Goal: Check status: Check status

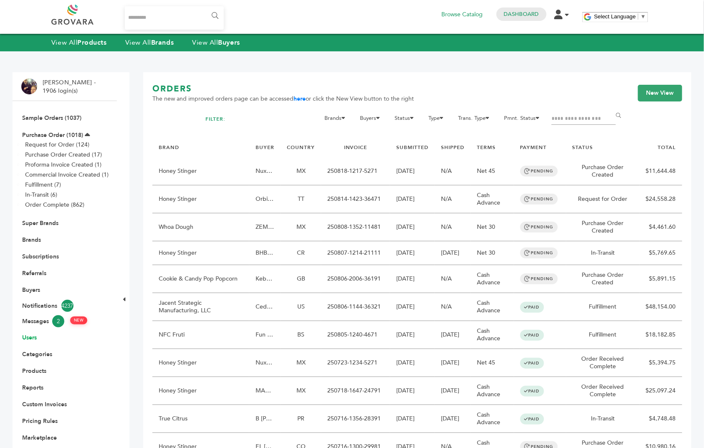
click at [31, 341] on link "Users" at bounding box center [29, 338] width 15 height 8
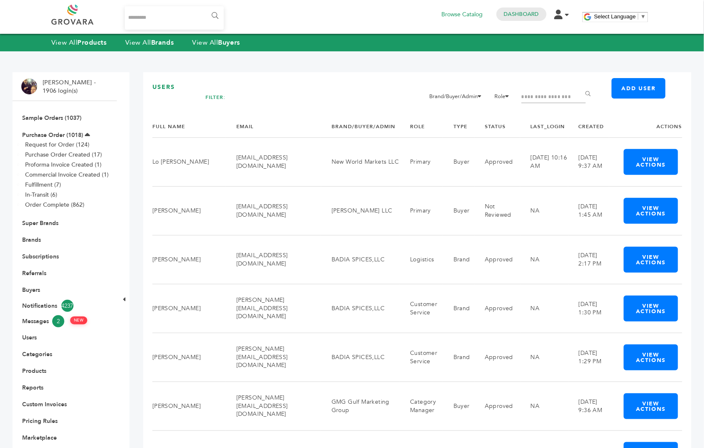
click at [556, 95] on input "Filter by keywords" at bounding box center [553, 97] width 64 height 12
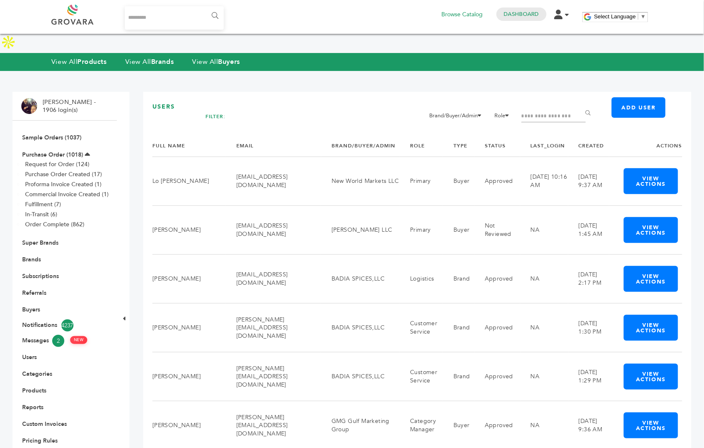
paste input "**********"
type input "**********"
click at [580, 105] on input "******" at bounding box center [589, 113] width 19 height 17
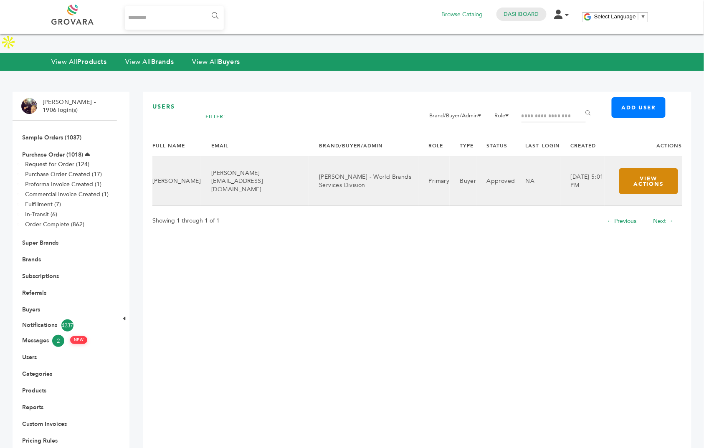
click at [622, 173] on button "View Actions" at bounding box center [648, 181] width 59 height 26
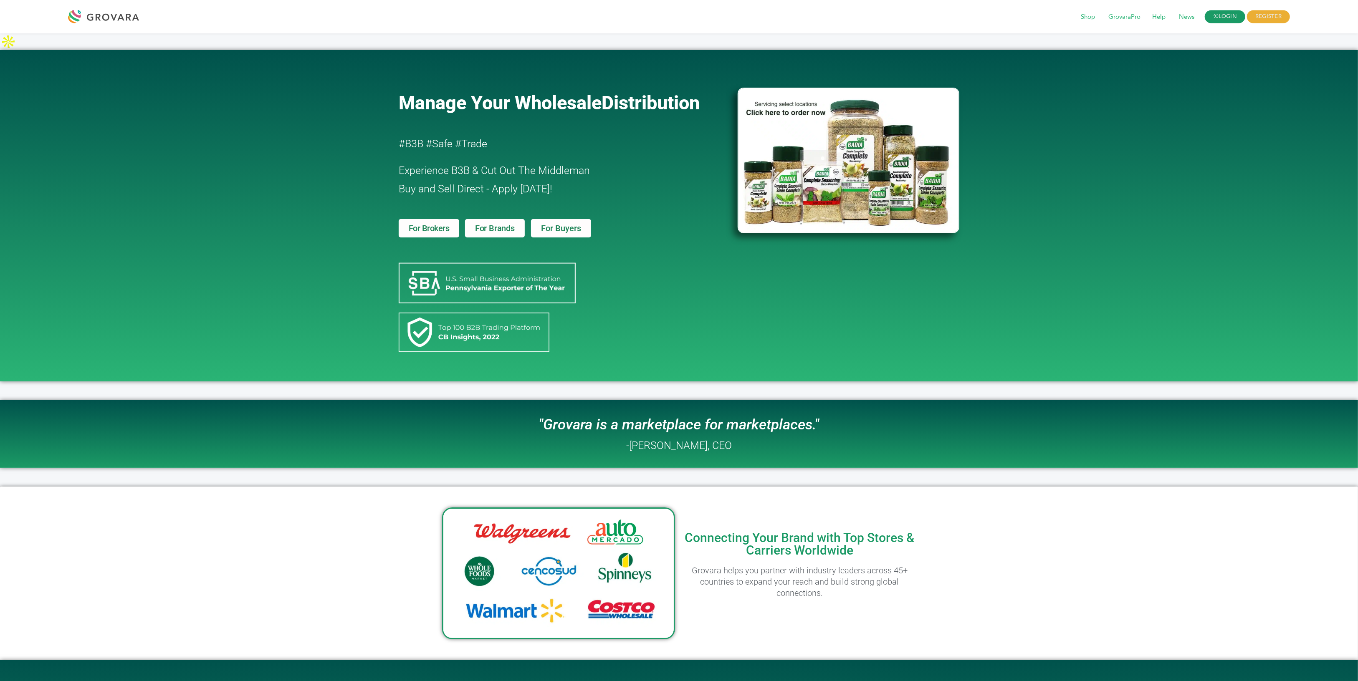
click at [1219, 13] on link "LOGIN" at bounding box center [1225, 16] width 41 height 13
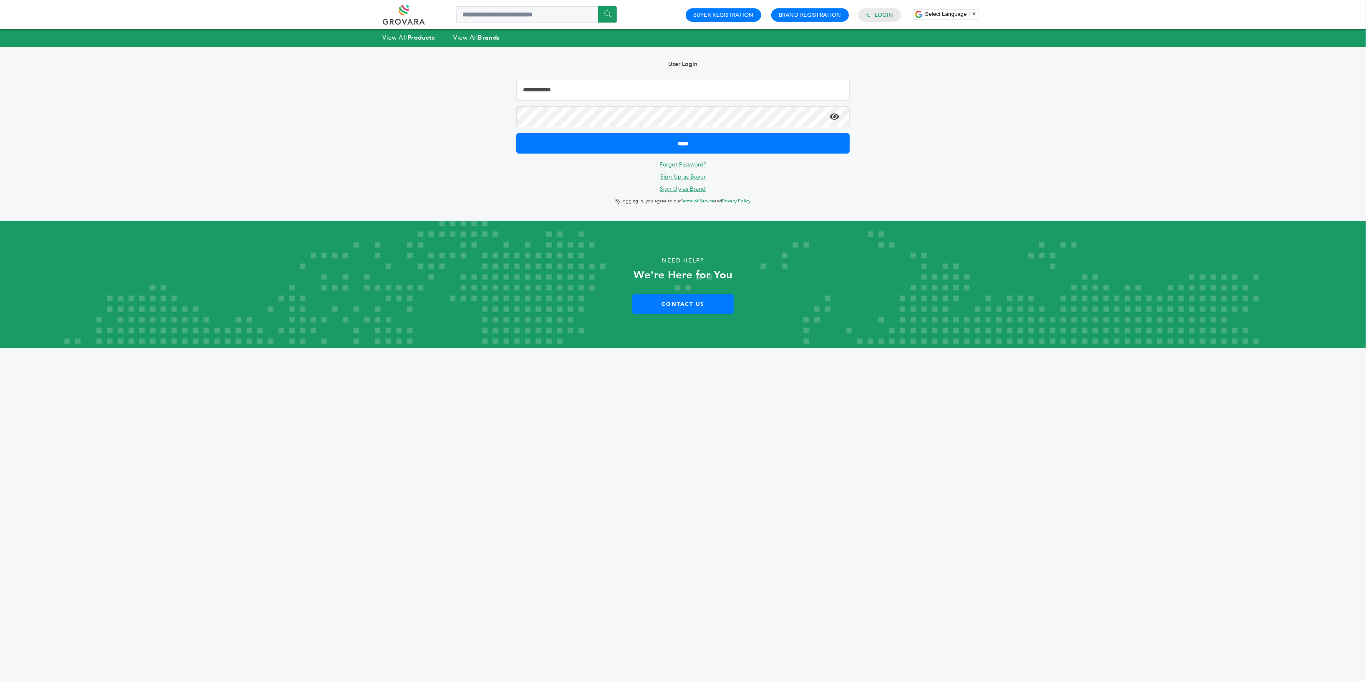
click at [696, 89] on input "Email Address" at bounding box center [682, 90] width 333 height 21
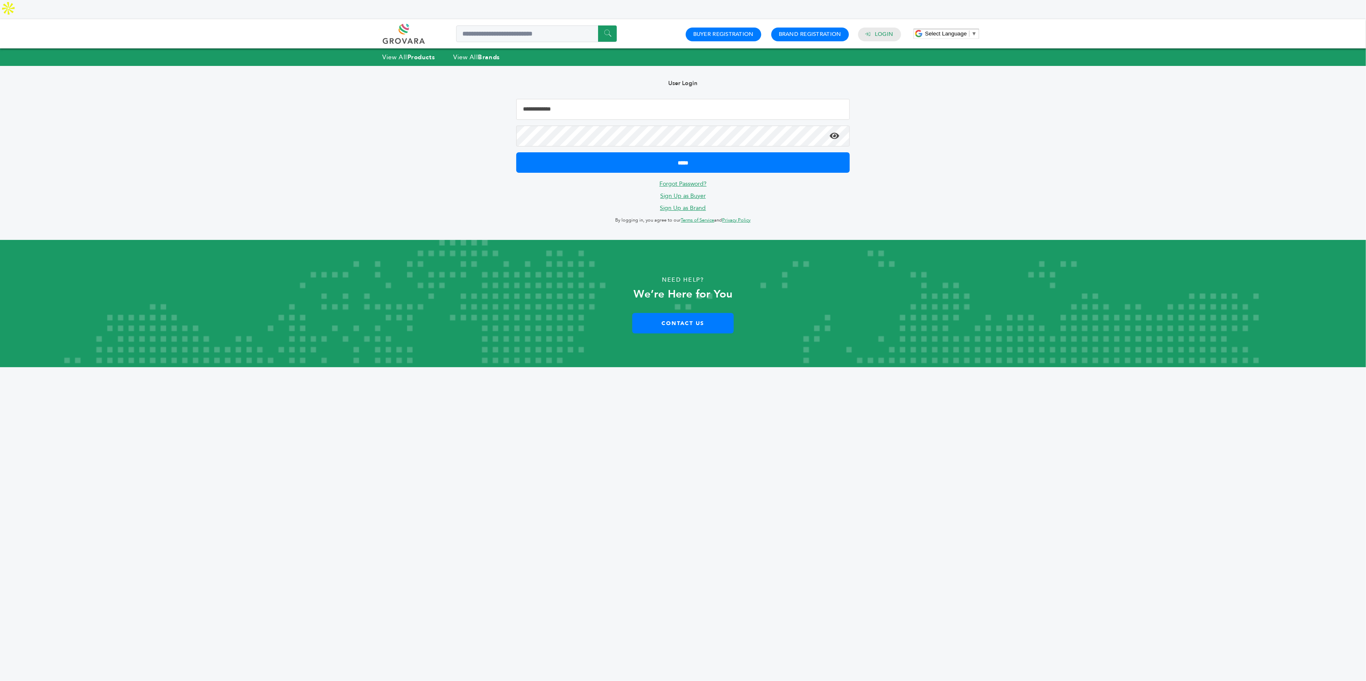
type input "**********"
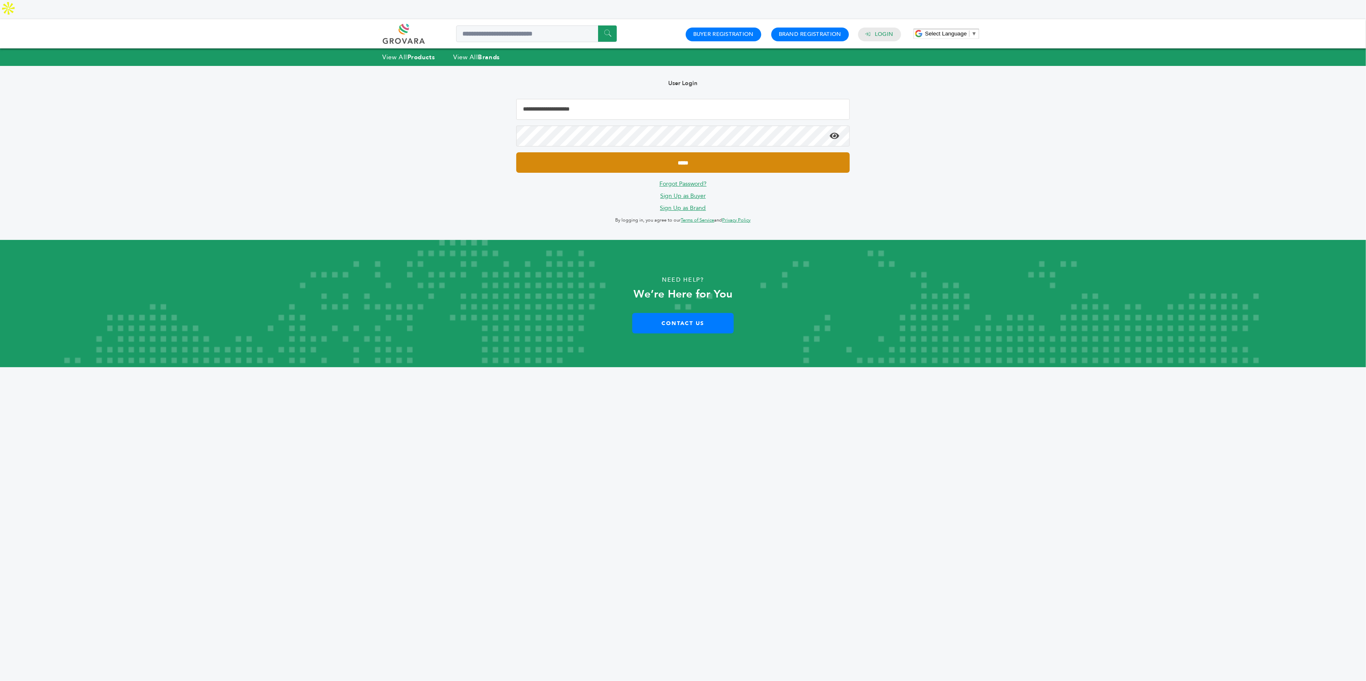
click at [651, 152] on input "*****" at bounding box center [682, 162] width 333 height 20
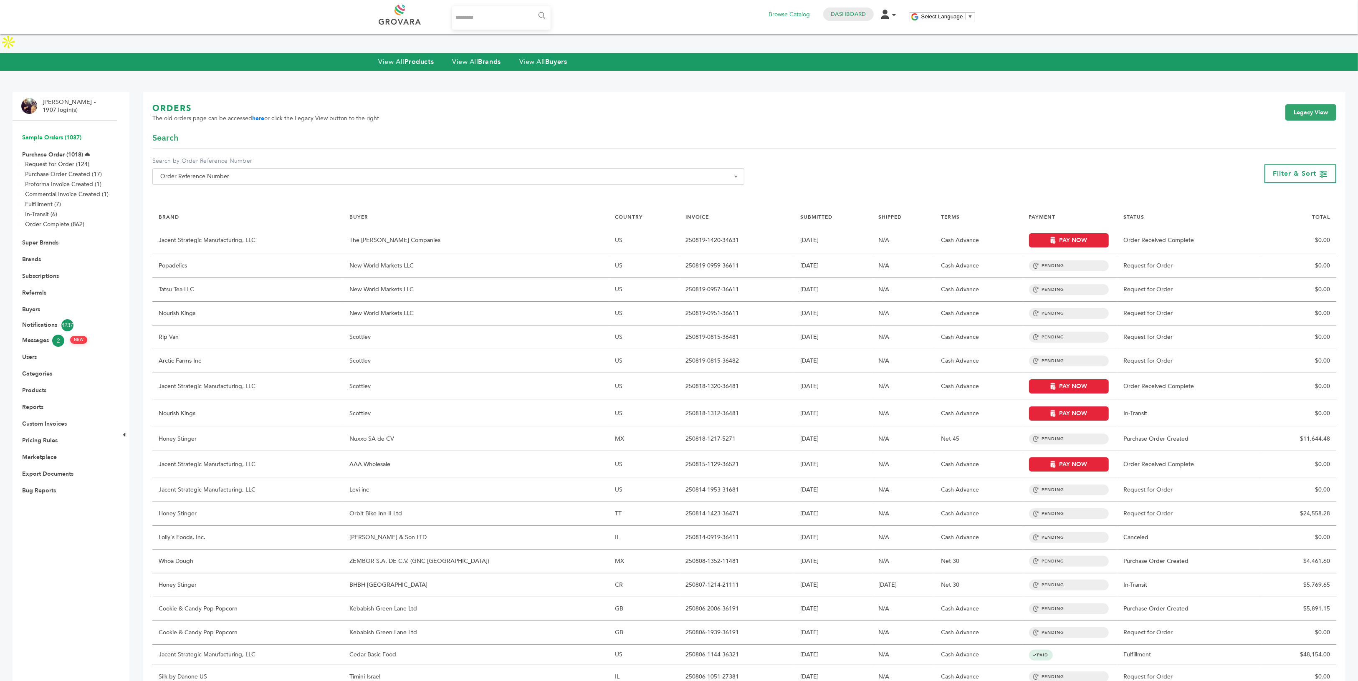
click at [55, 134] on link "Sample Orders (1037)" at bounding box center [51, 138] width 59 height 8
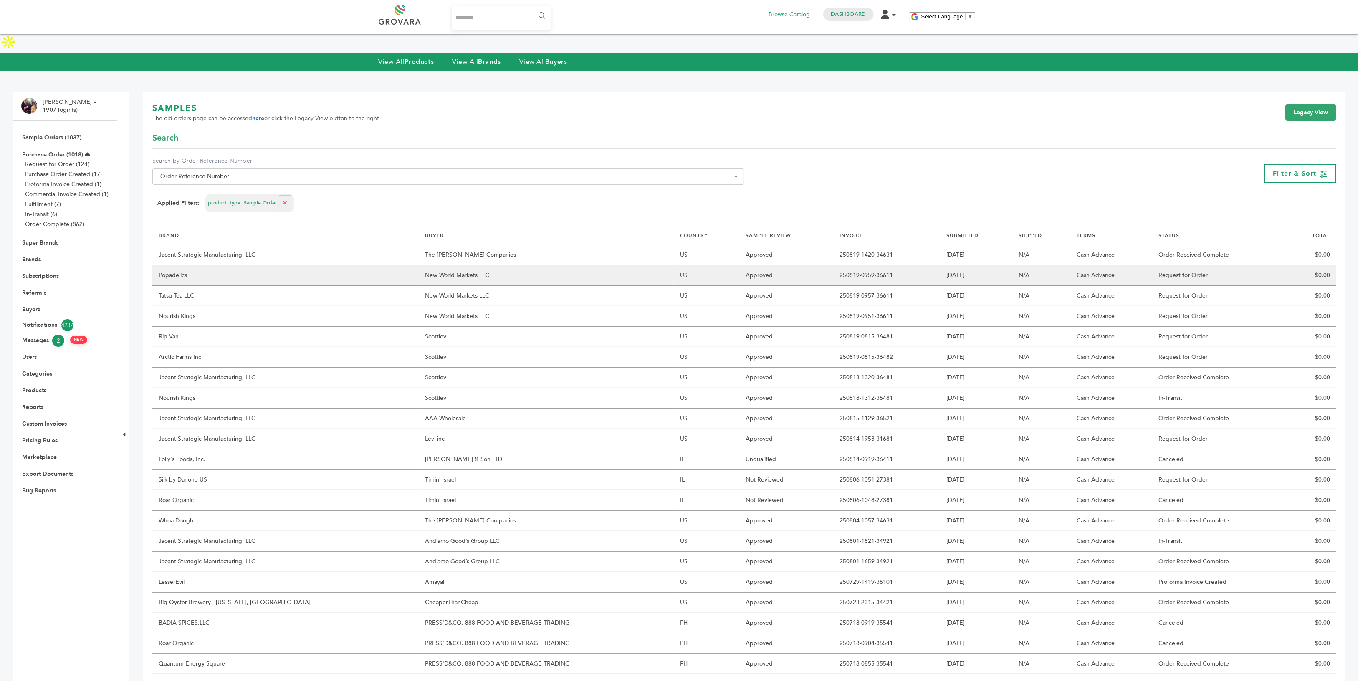
click at [419, 265] on td "New World Markets LLC" at bounding box center [546, 275] width 255 height 20
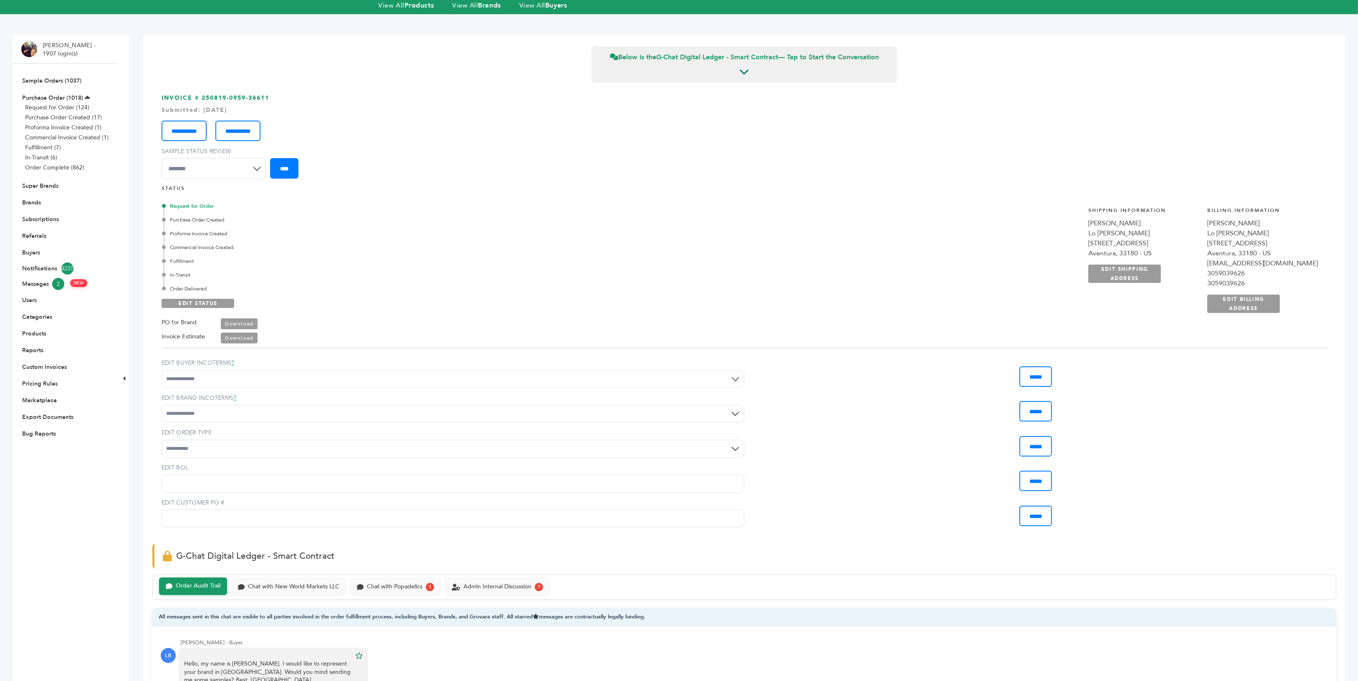
scroll to position [29, 0]
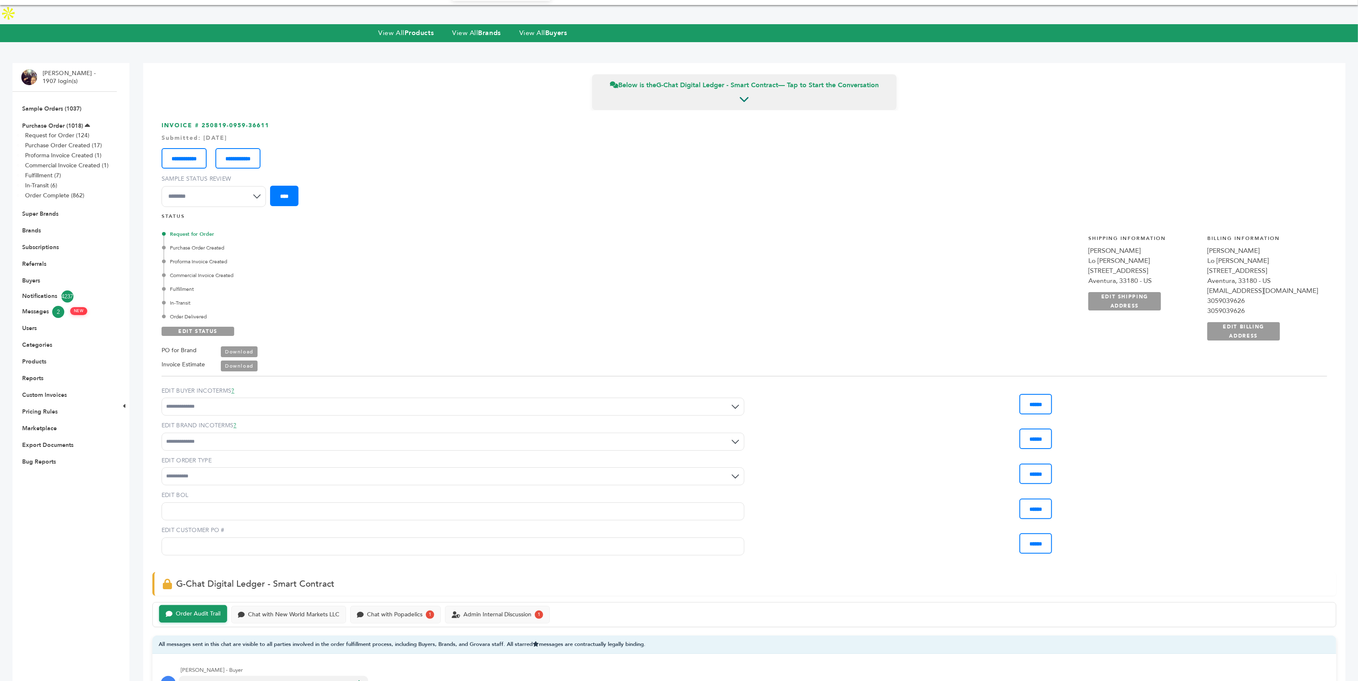
drag, startPoint x: 1214, startPoint y: 240, endPoint x: 1150, endPoint y: 243, distance: 63.5
click at [1150, 256] on div "Lo Berlinski Ghitman" at bounding box center [1143, 261] width 111 height 10
drag, startPoint x: 1191, startPoint y: 234, endPoint x: 1150, endPoint y: 234, distance: 41.7
click at [1150, 234] on div "**********" at bounding box center [1203, 292] width 248 height 136
click at [1075, 255] on div "Request for Order Purchase Order Created Proforma Invoice Created Commercial In…" at bounding box center [744, 298] width 1165 height 148
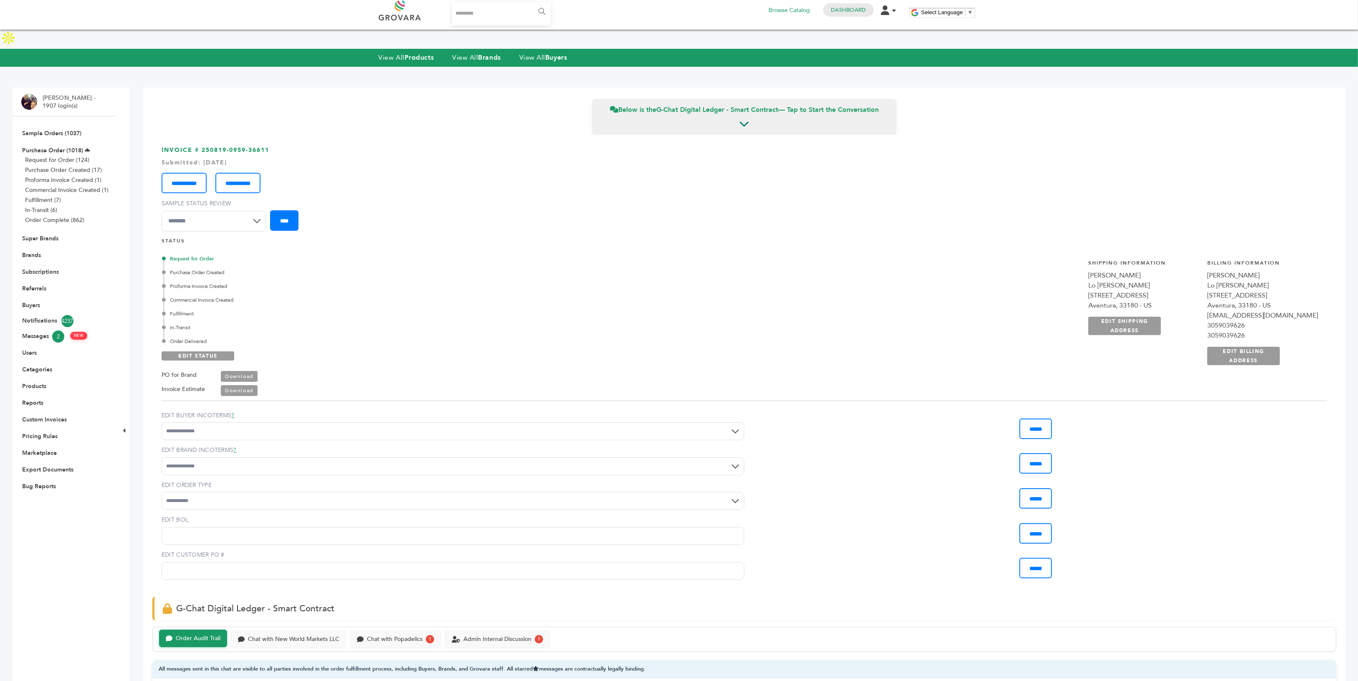
scroll to position [0, 0]
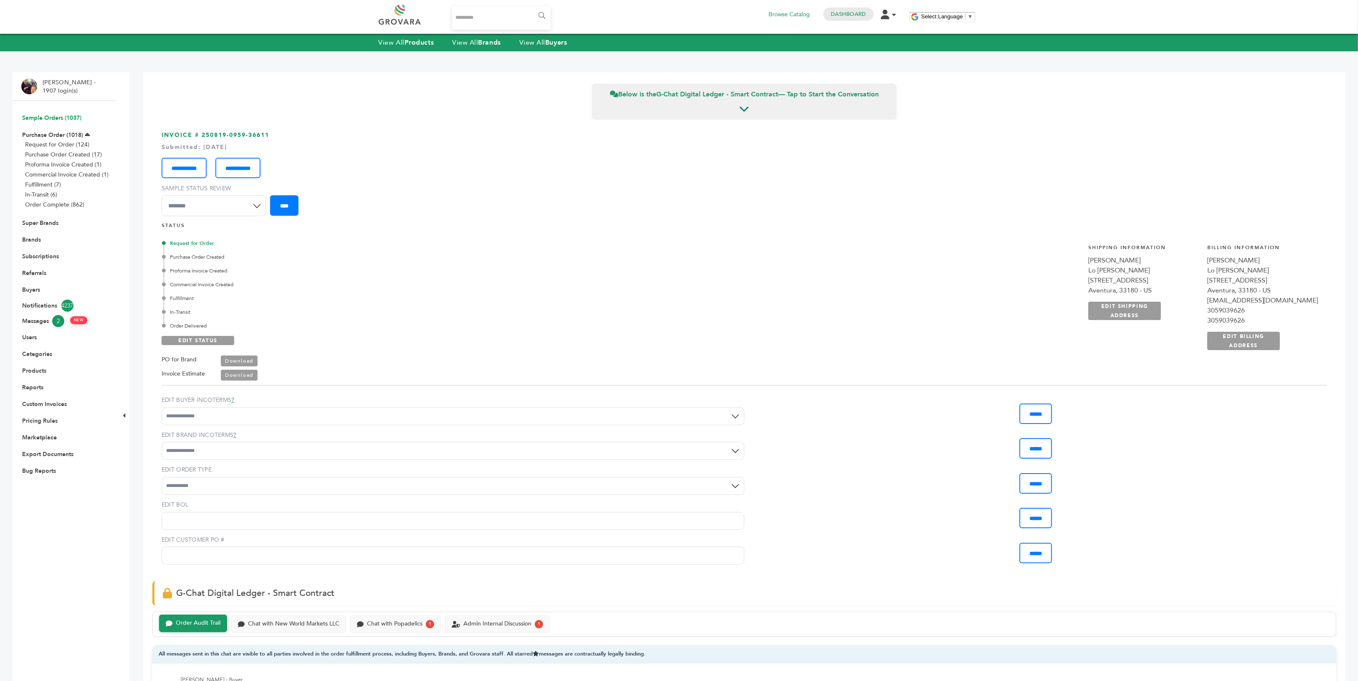
click at [56, 121] on link "Sample Orders (1037)" at bounding box center [51, 118] width 59 height 8
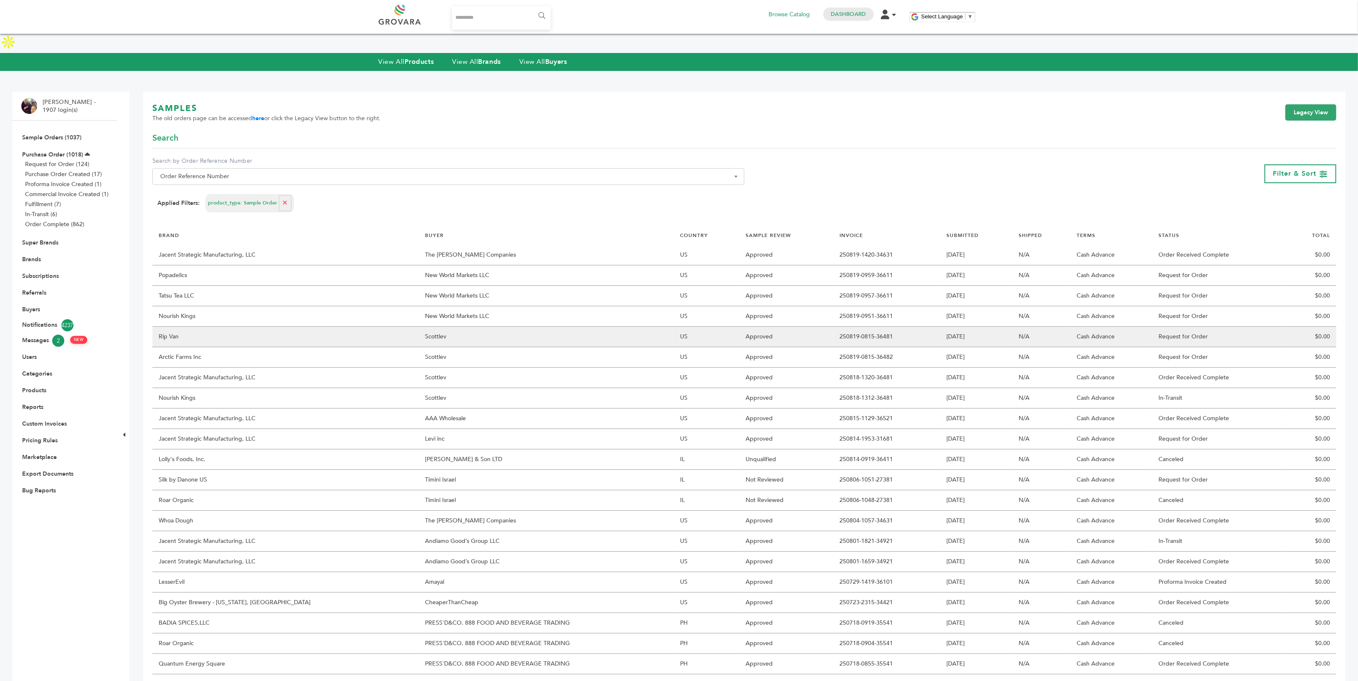
click at [419, 327] on td "Scottlev" at bounding box center [546, 337] width 255 height 20
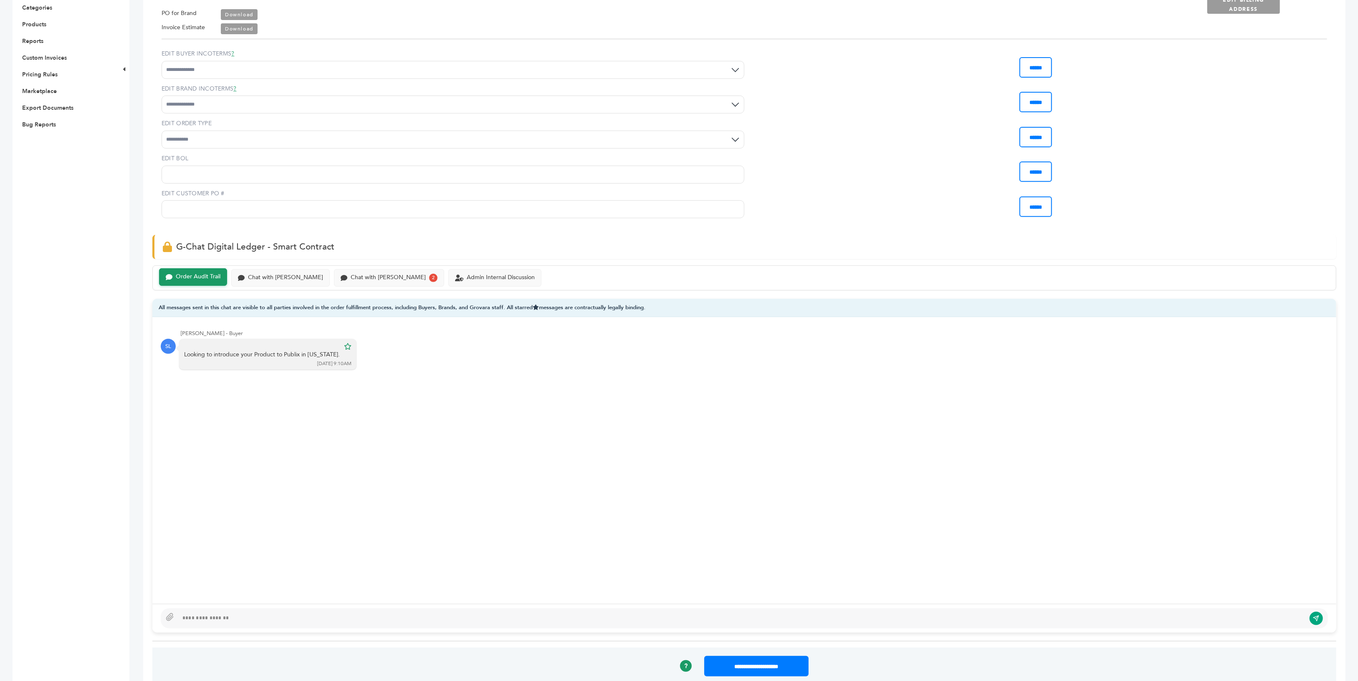
scroll to position [374, 0]
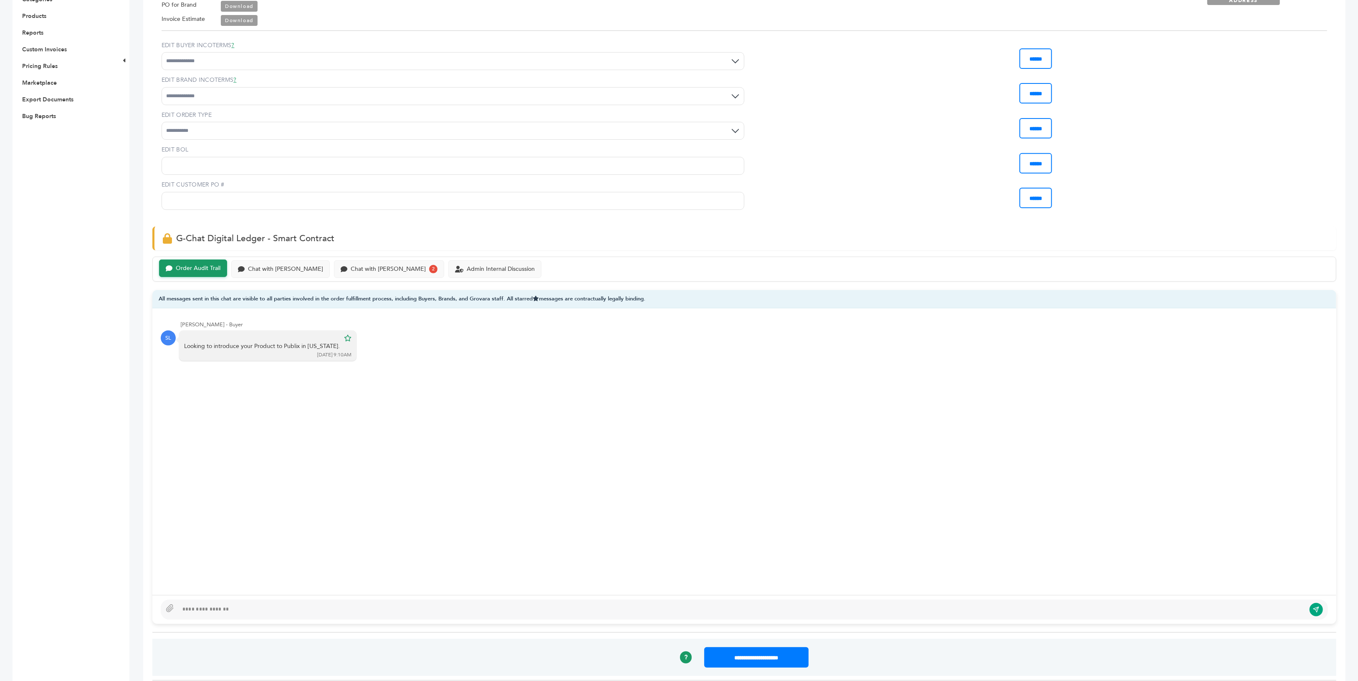
drag, startPoint x: 179, startPoint y: 308, endPoint x: 255, endPoint y: 303, distance: 76.2
click at [255, 308] on div "[PERSON_NAME] - Buyer SL Looking to introduce your Product to Publix in [US_STA…" at bounding box center [744, 451] width 1184 height 286
drag, startPoint x: 183, startPoint y: 329, endPoint x: 329, endPoint y: 328, distance: 146.1
click at [329, 331] on div "Looking to introduce your Product to Publix in [US_STATE]. [DATE] 9:10AM" at bounding box center [267, 346] width 177 height 31
click at [273, 605] on div at bounding box center [741, 610] width 1127 height 10
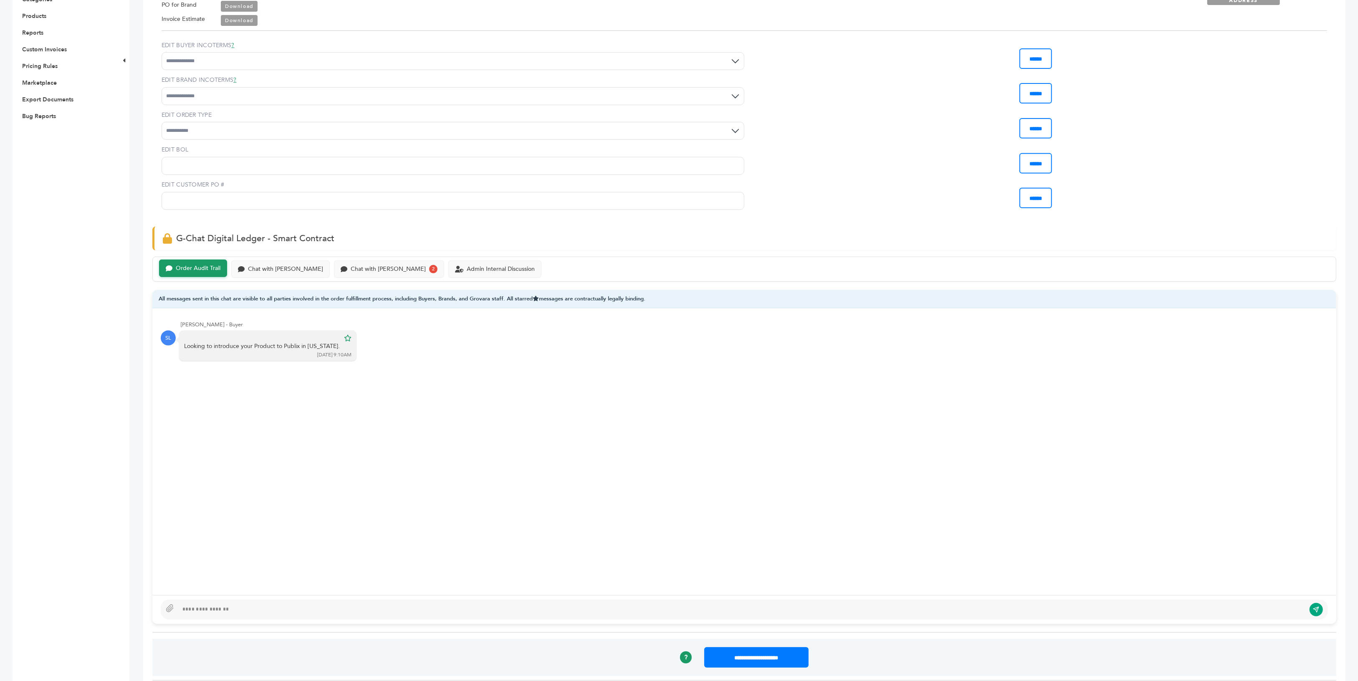
click at [225, 605] on div at bounding box center [741, 610] width 1127 height 10
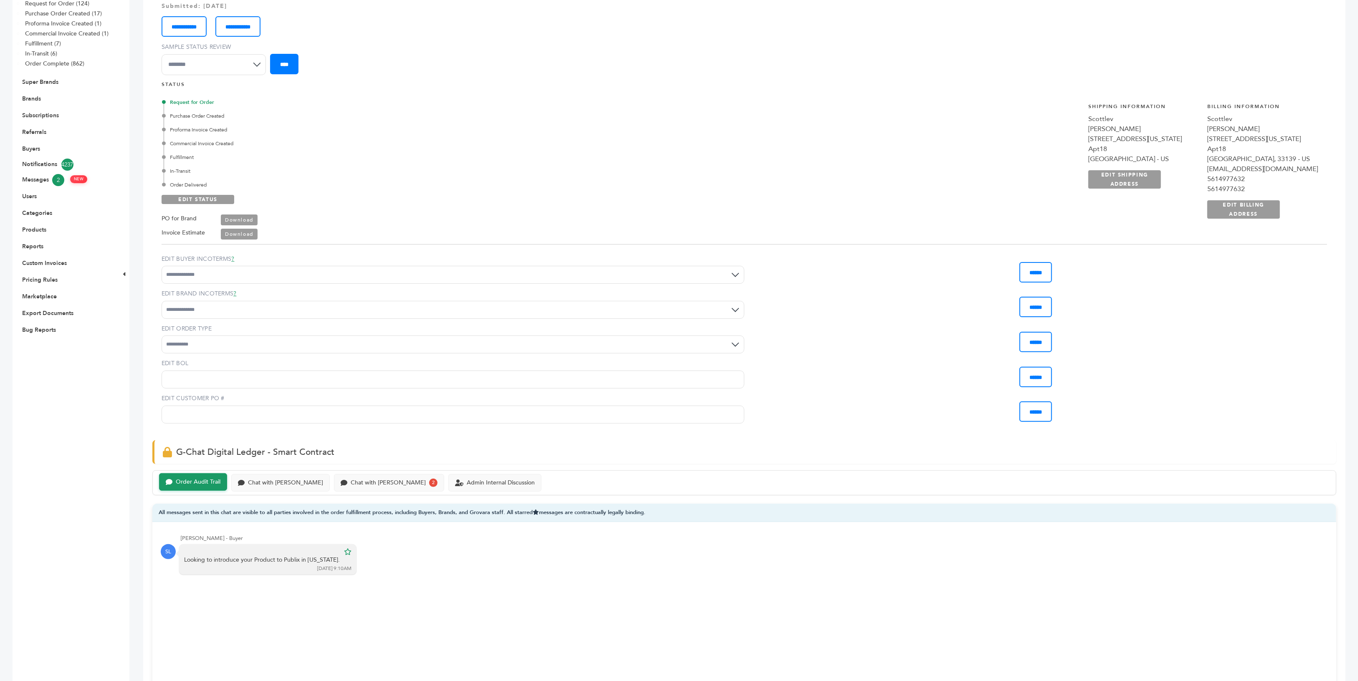
scroll to position [152, 0]
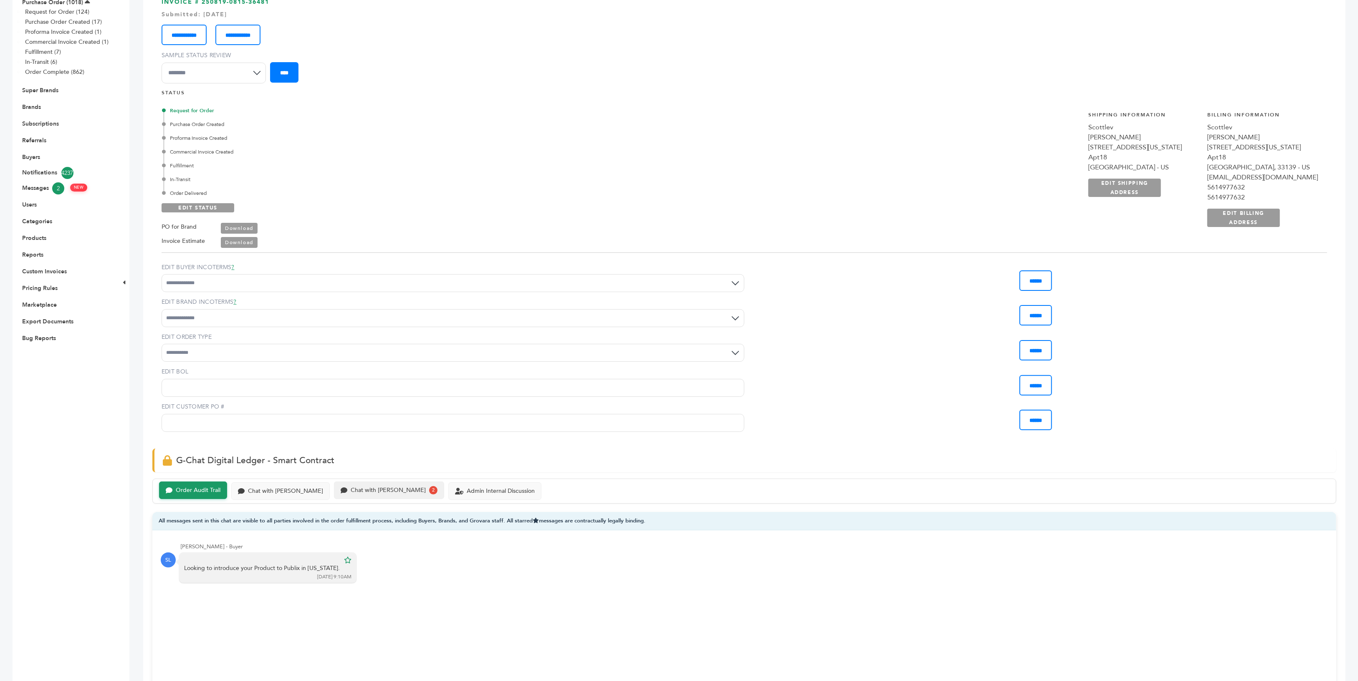
click at [351, 487] on div "Chat with [PERSON_NAME]" at bounding box center [388, 490] width 75 height 7
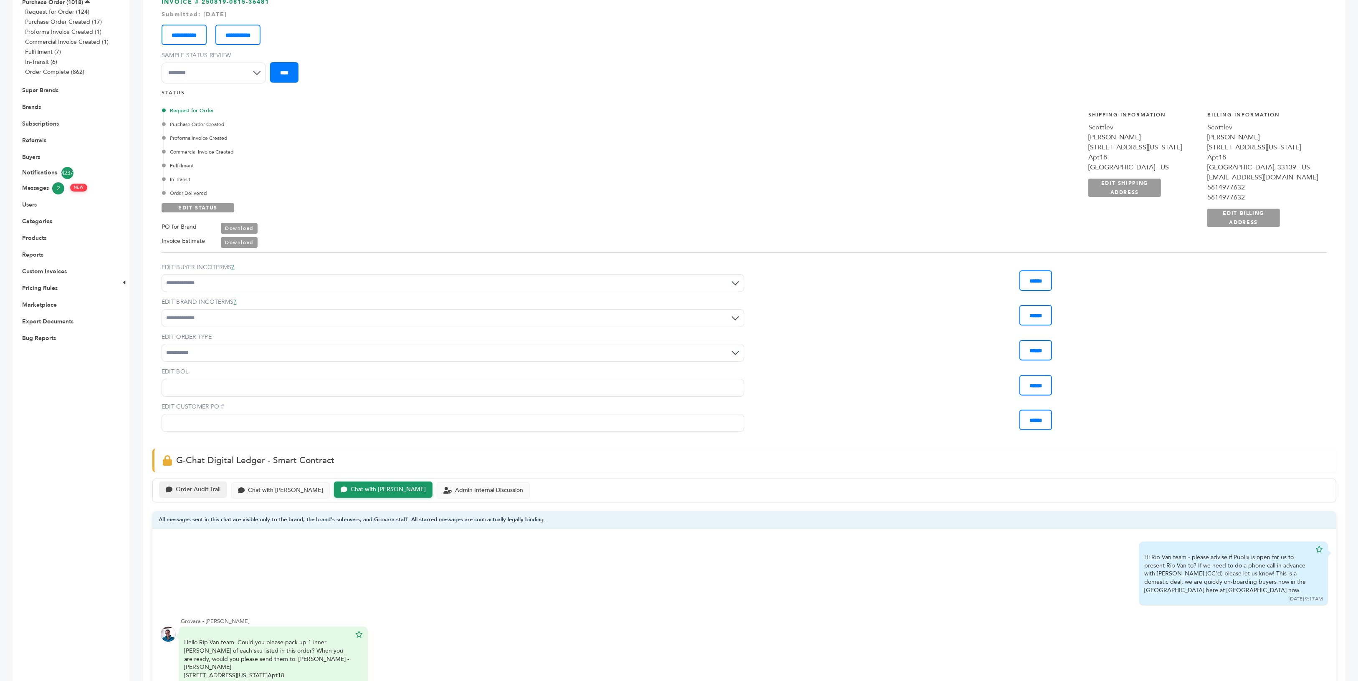
click at [185, 486] on div "Order Audit Trail" at bounding box center [198, 489] width 45 height 7
